Goal: Task Accomplishment & Management: Manage account settings

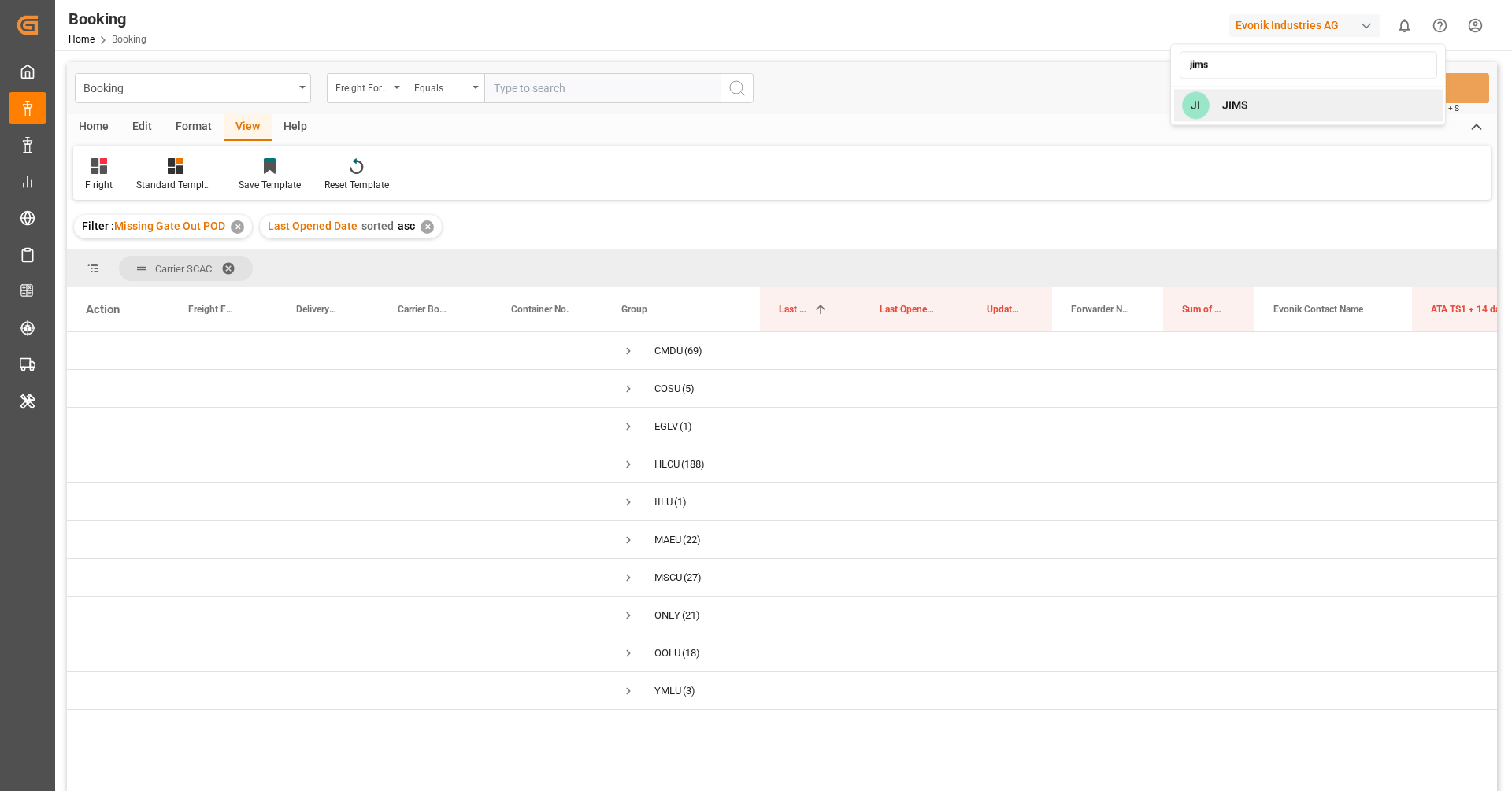
type input "jims"
click at [1380, 92] on div "JI JIMS" at bounding box center [1308, 104] width 268 height 32
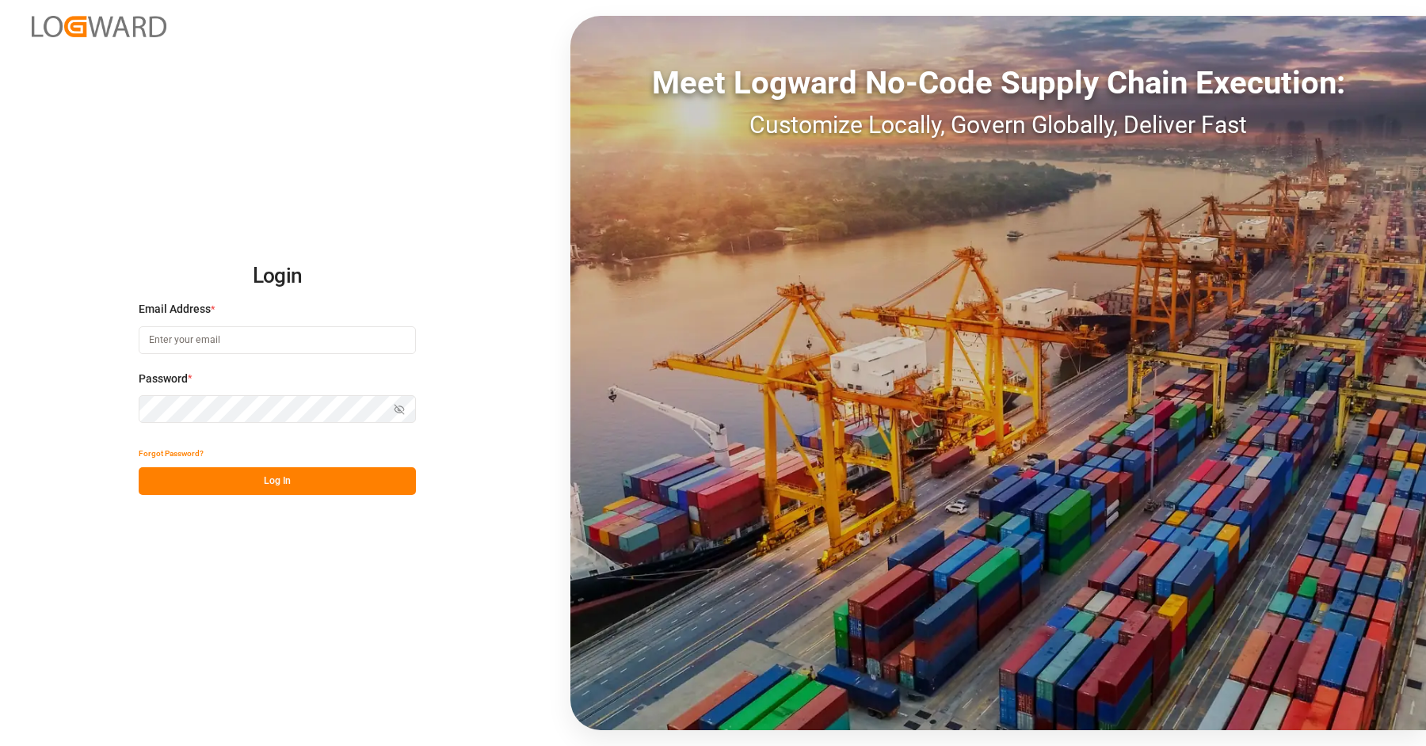
click at [238, 352] on input at bounding box center [277, 340] width 277 height 28
type input "vipul.benurkar@logward.com"
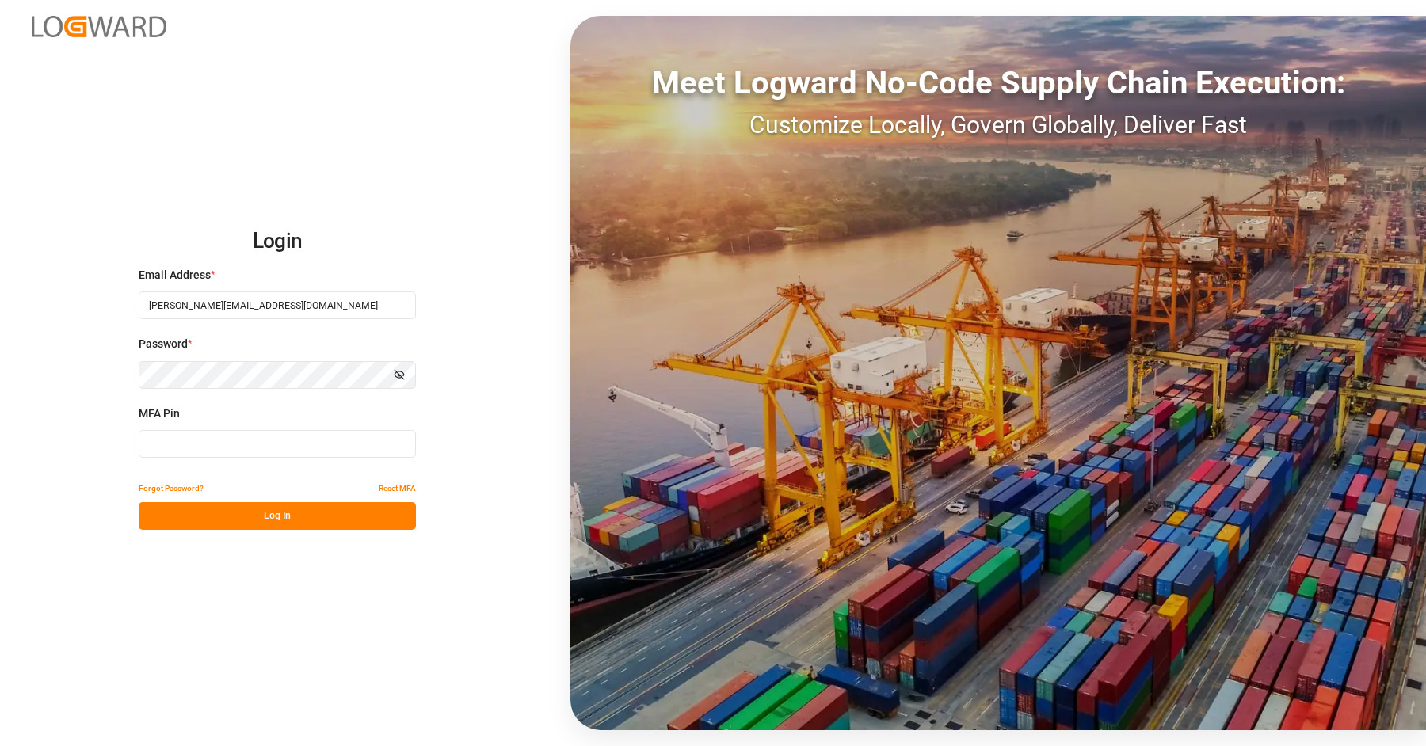
click at [185, 438] on input at bounding box center [277, 444] width 277 height 28
click at [299, 426] on div "MFA Pin MFA is required." at bounding box center [277, 440] width 277 height 70
click at [291, 442] on input at bounding box center [277, 444] width 277 height 28
click at [284, 515] on button "Log In" at bounding box center [277, 516] width 277 height 28
click at [288, 504] on button "Log In" at bounding box center [277, 516] width 277 height 28
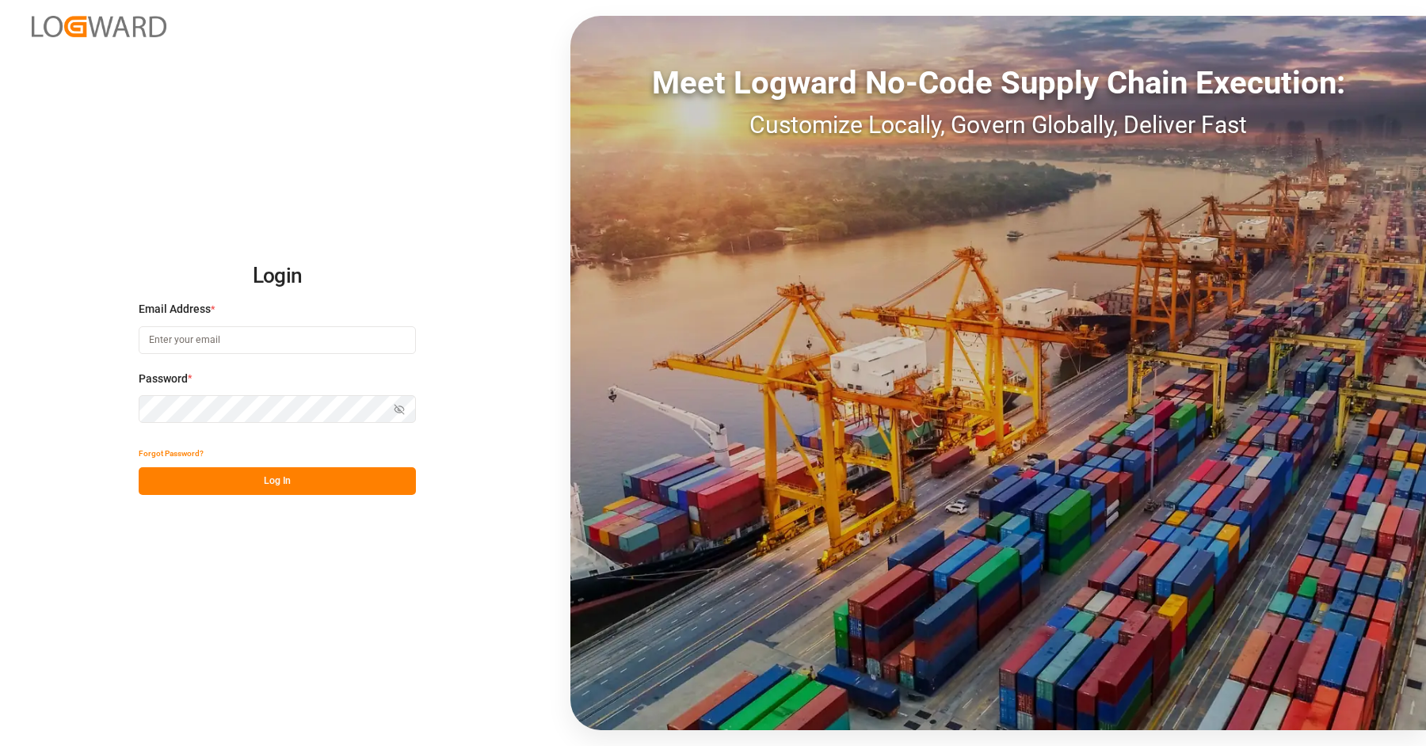
click at [272, 342] on input at bounding box center [277, 340] width 277 height 28
type input "[EMAIL_ADDRESS][DOMAIN_NAME]"
click at [246, 344] on input at bounding box center [277, 340] width 277 height 28
type input "[PERSON_NAME][EMAIL_ADDRESS][DOMAIN_NAME]"
click at [257, 432] on div "Password * Show password" at bounding box center [277, 406] width 277 height 70
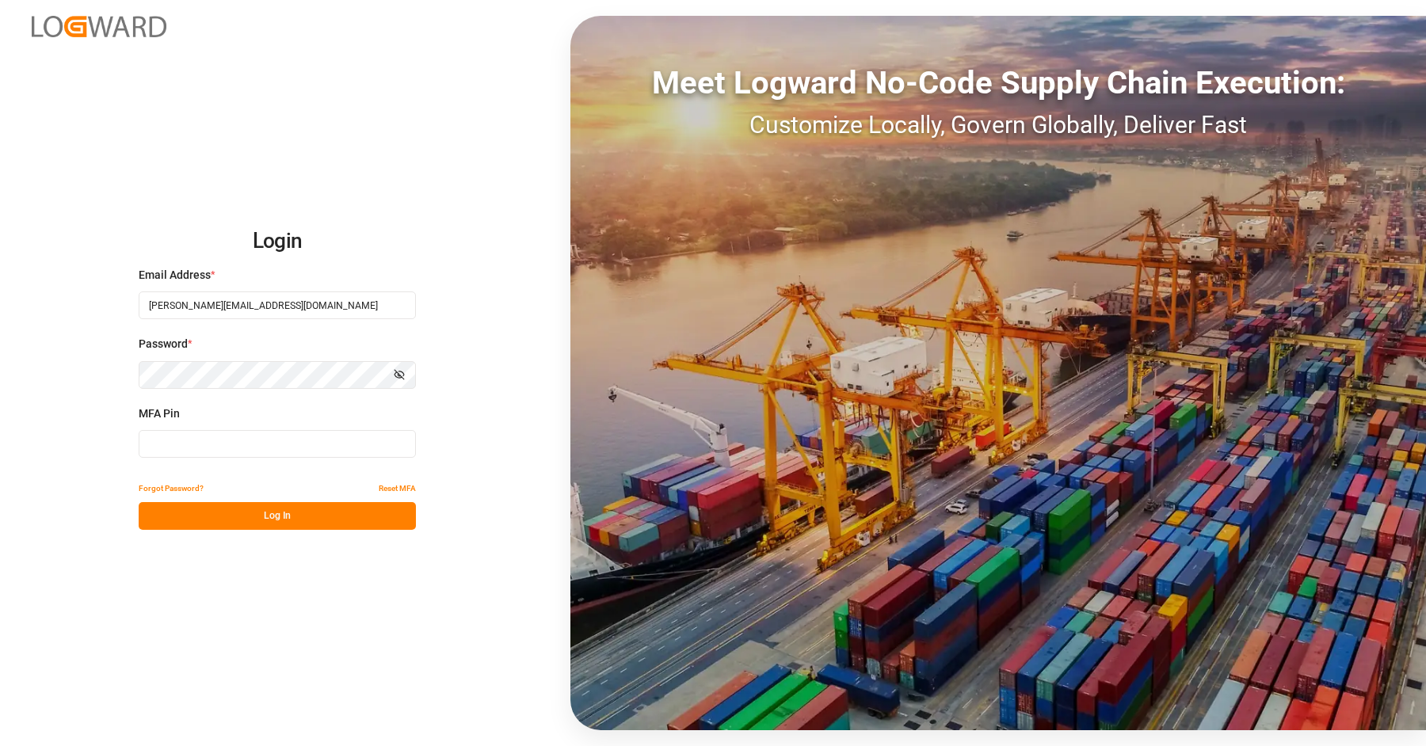
type input "875637"
click at [231, 451] on input "875637" at bounding box center [277, 444] width 277 height 28
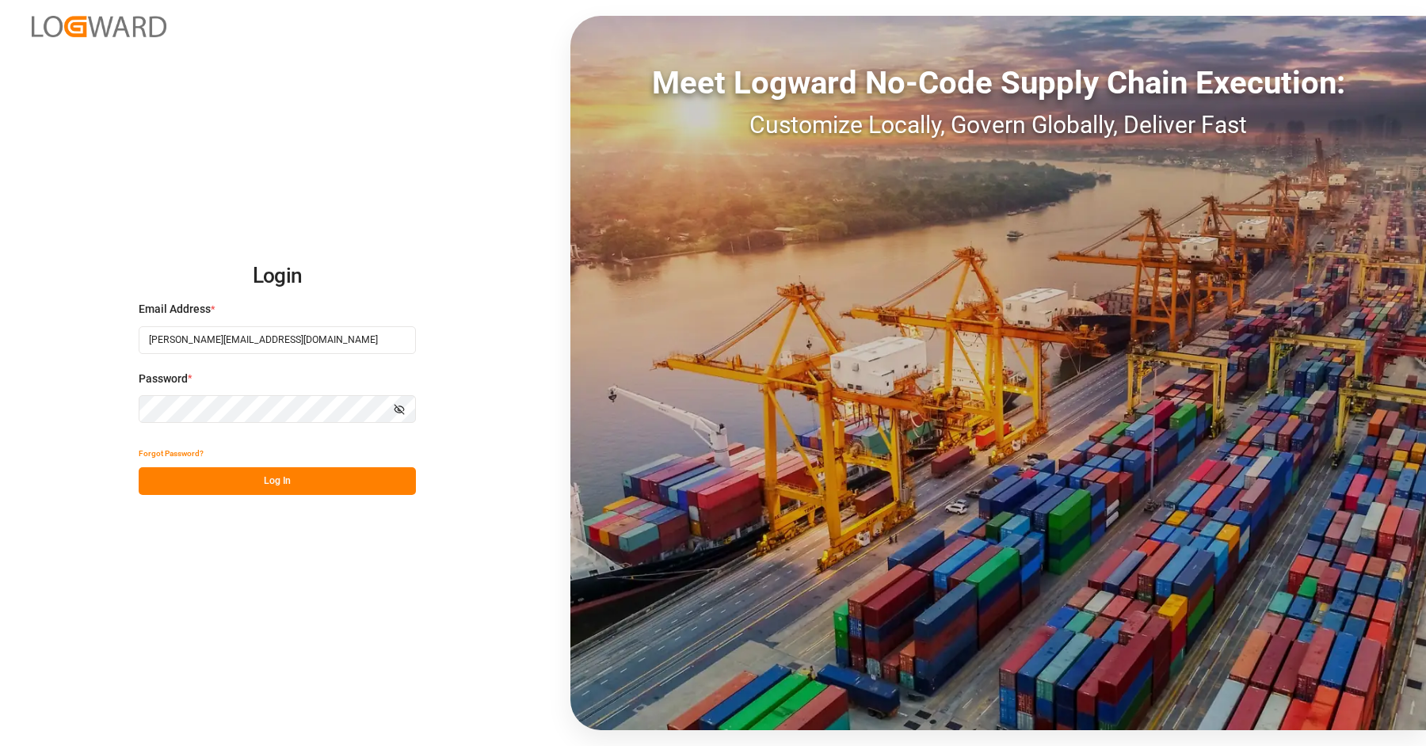
click at [272, 482] on button "Log In" at bounding box center [277, 481] width 277 height 28
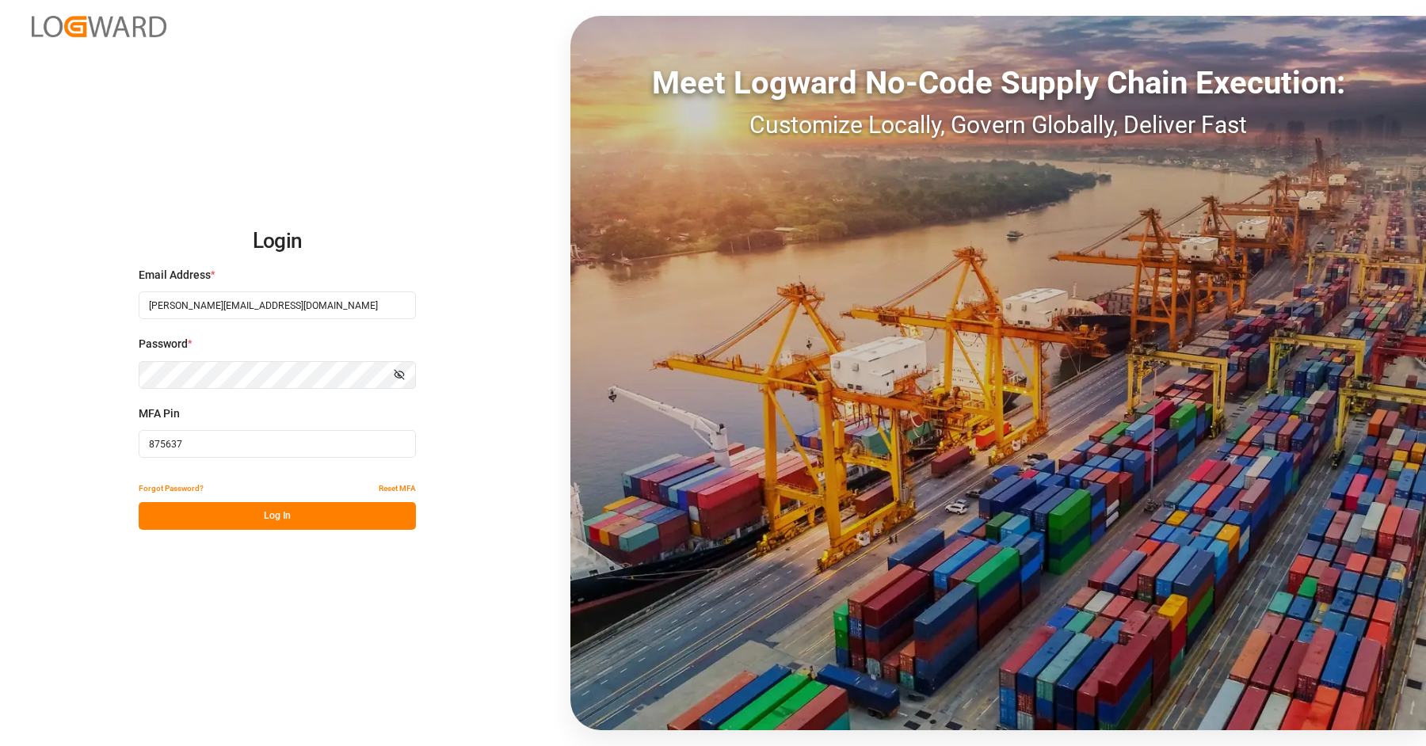
click at [295, 510] on button "Log In" at bounding box center [277, 516] width 277 height 28
click at [295, 510] on div "Forgot Password? Reset MFA Log In" at bounding box center [277, 501] width 277 height 55
click at [257, 546] on div "Login Email Address * vipul.benurkar@logward.com Password * Show password MFA P…" at bounding box center [713, 373] width 1426 height 746
click at [253, 534] on div "Login Email Address * vipul.benurkar@logward.com Password * Show password MFA P…" at bounding box center [713, 373] width 1426 height 746
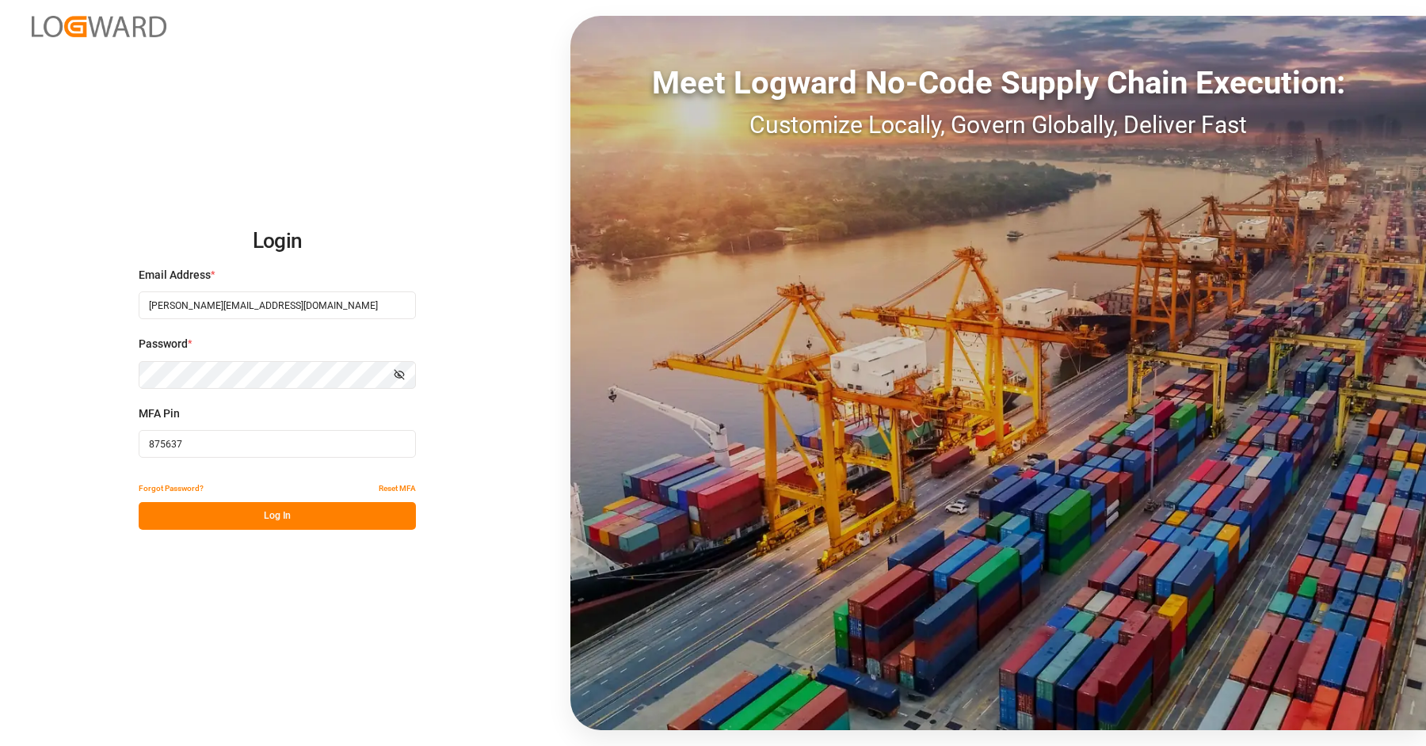
click at [253, 519] on button "Log In" at bounding box center [277, 516] width 277 height 28
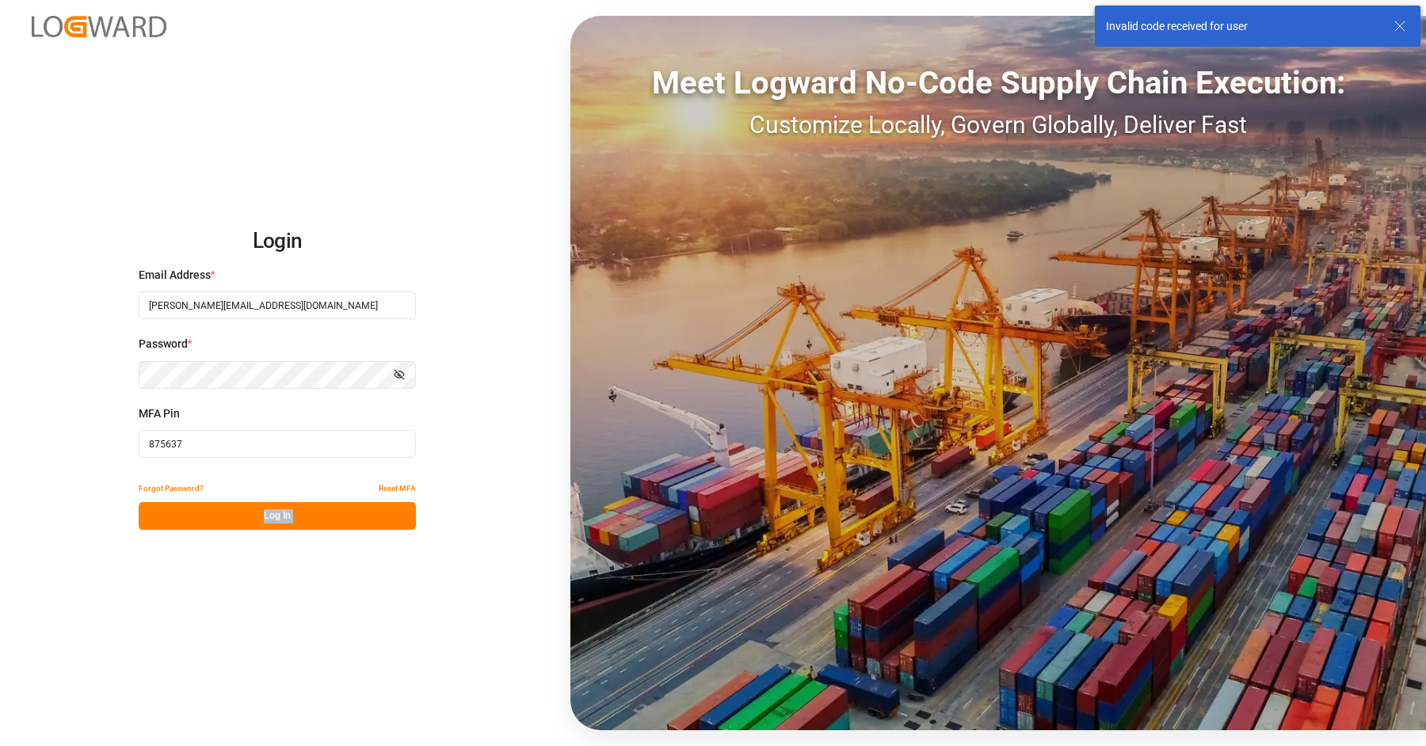
click at [503, 216] on div "Login Email Address * vipul.benurkar@logward.com Password * Show password MFA P…" at bounding box center [713, 373] width 1426 height 746
click at [1403, 30] on icon at bounding box center [1399, 26] width 19 height 19
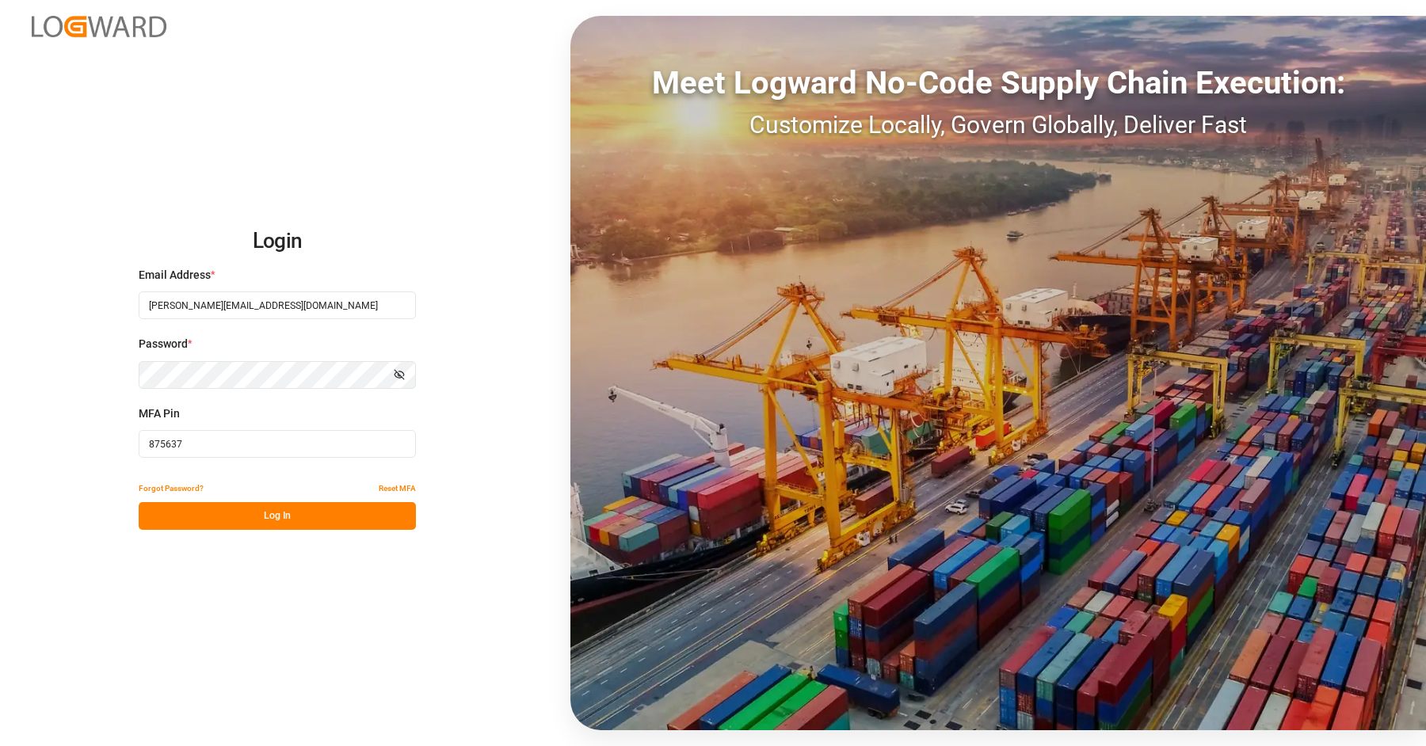
click at [296, 157] on div "Login Email Address * vipul.benurkar@logward.com Password * Show password MFA P…" at bounding box center [713, 373] width 1426 height 746
click at [468, 144] on div "Login Email Address * vipul.benurkar@logward.com Password * Show password MFA P…" at bounding box center [713, 373] width 1426 height 746
click at [508, 340] on div "Login Email Address * vipul.benurkar@logward.com Password * Show password MFA P…" at bounding box center [713, 373] width 1426 height 746
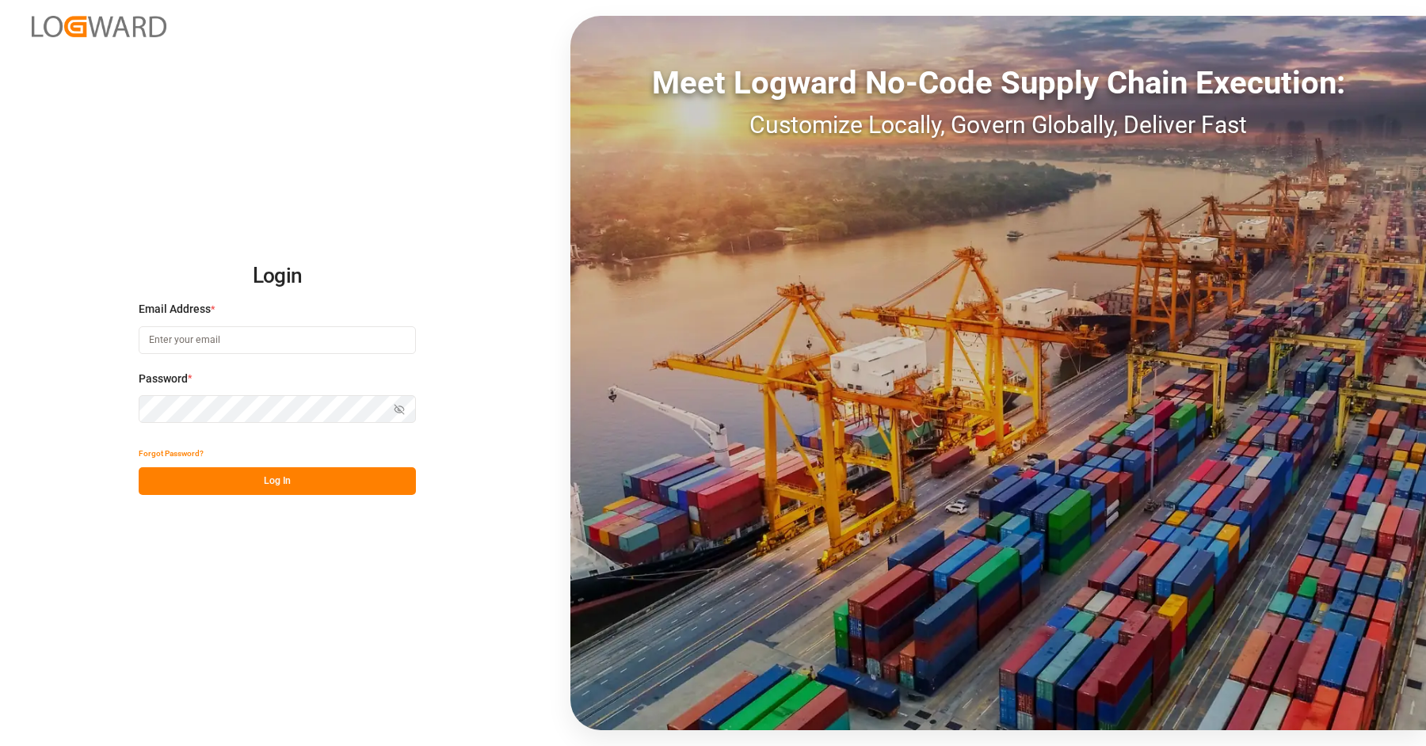
click at [238, 347] on input at bounding box center [277, 340] width 277 height 28
type input "[PERSON_NAME][EMAIL_ADDRESS][DOMAIN_NAME]"
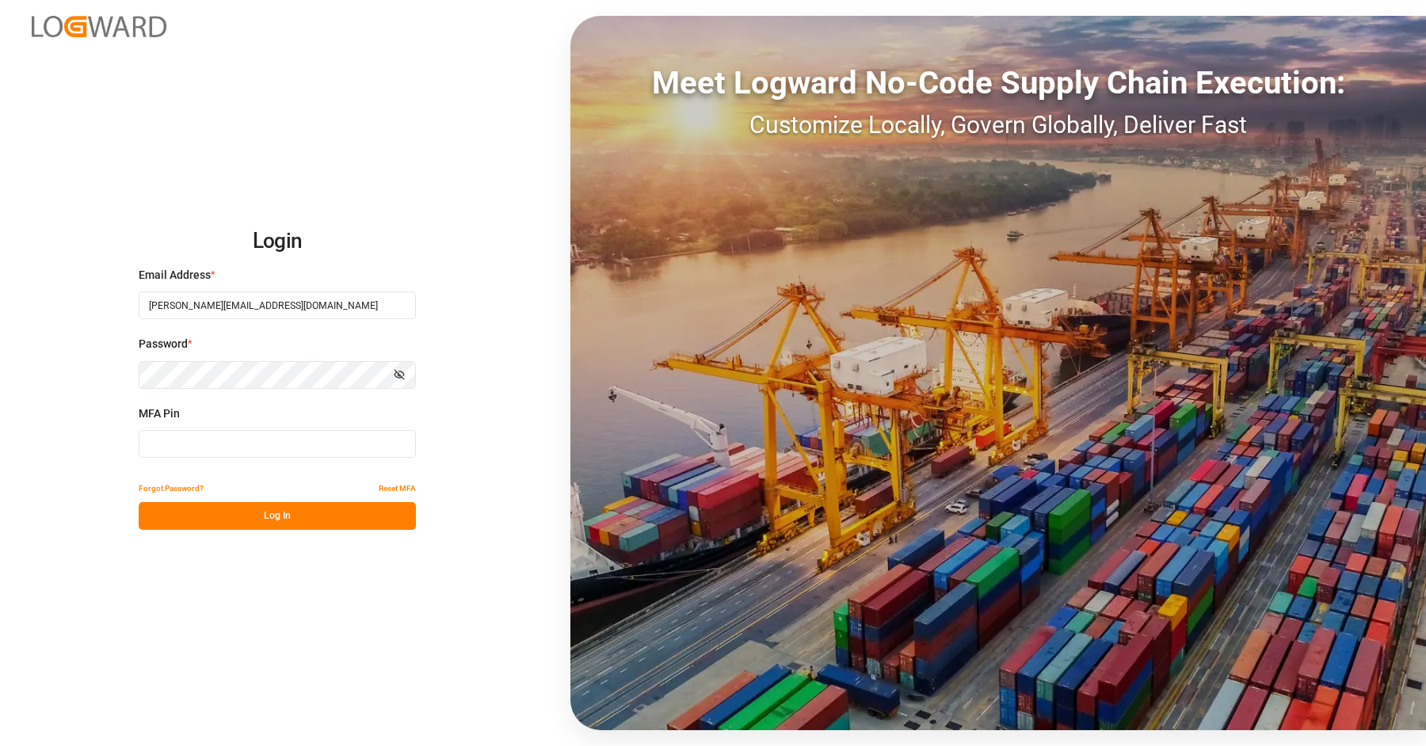
click at [222, 463] on div "MFA Pin" at bounding box center [277, 440] width 277 height 70
type input "166465"
